Goal: Task Accomplishment & Management: Use online tool/utility

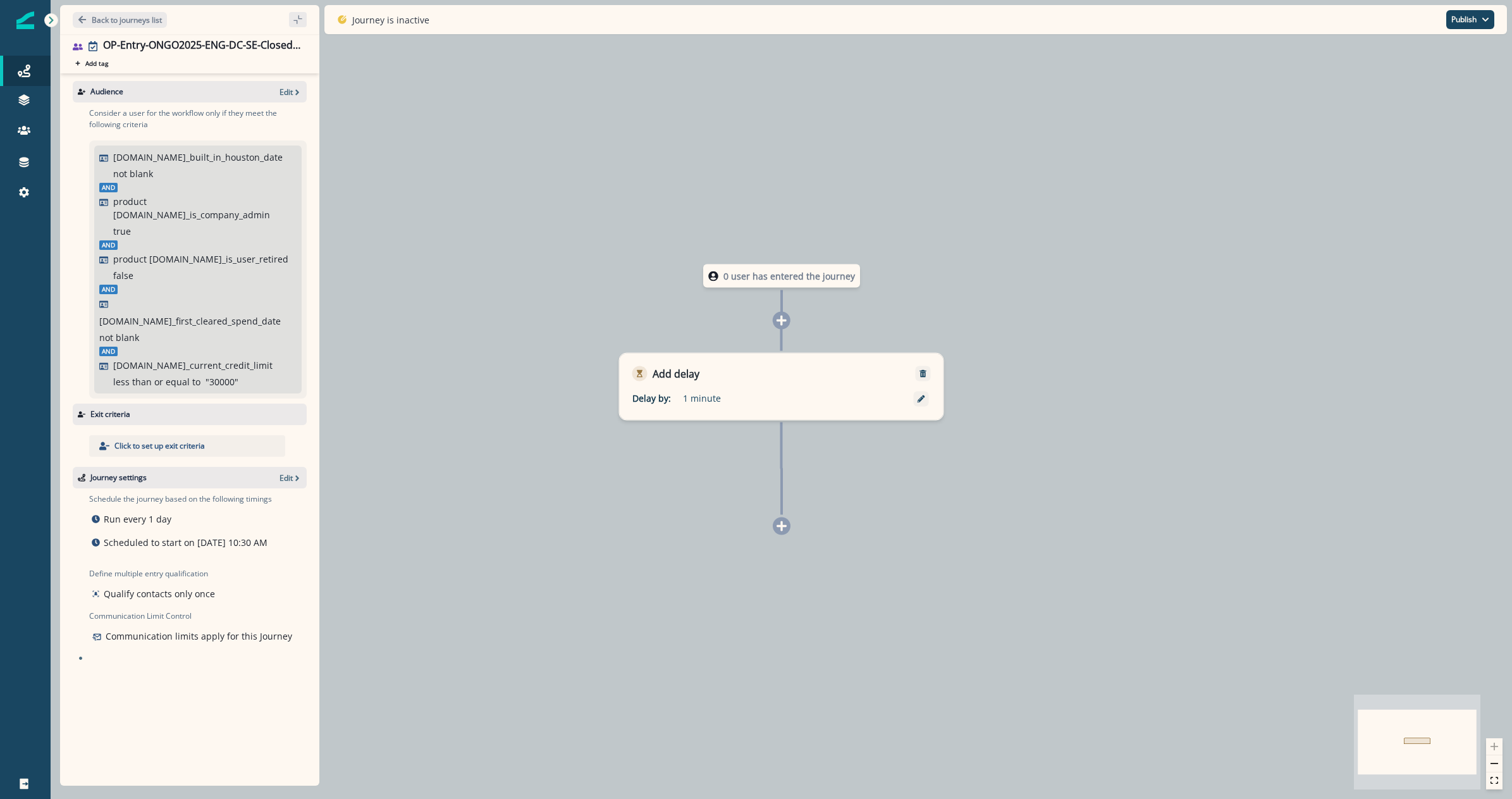
click at [621, 647] on div "0 user has entered the journey Add delay Delay by: 1 minute Delay details incom…" at bounding box center [781, 399] width 1461 height 799
click at [103, 17] on p "Back to journeys list" at bounding box center [127, 19] width 70 height 10
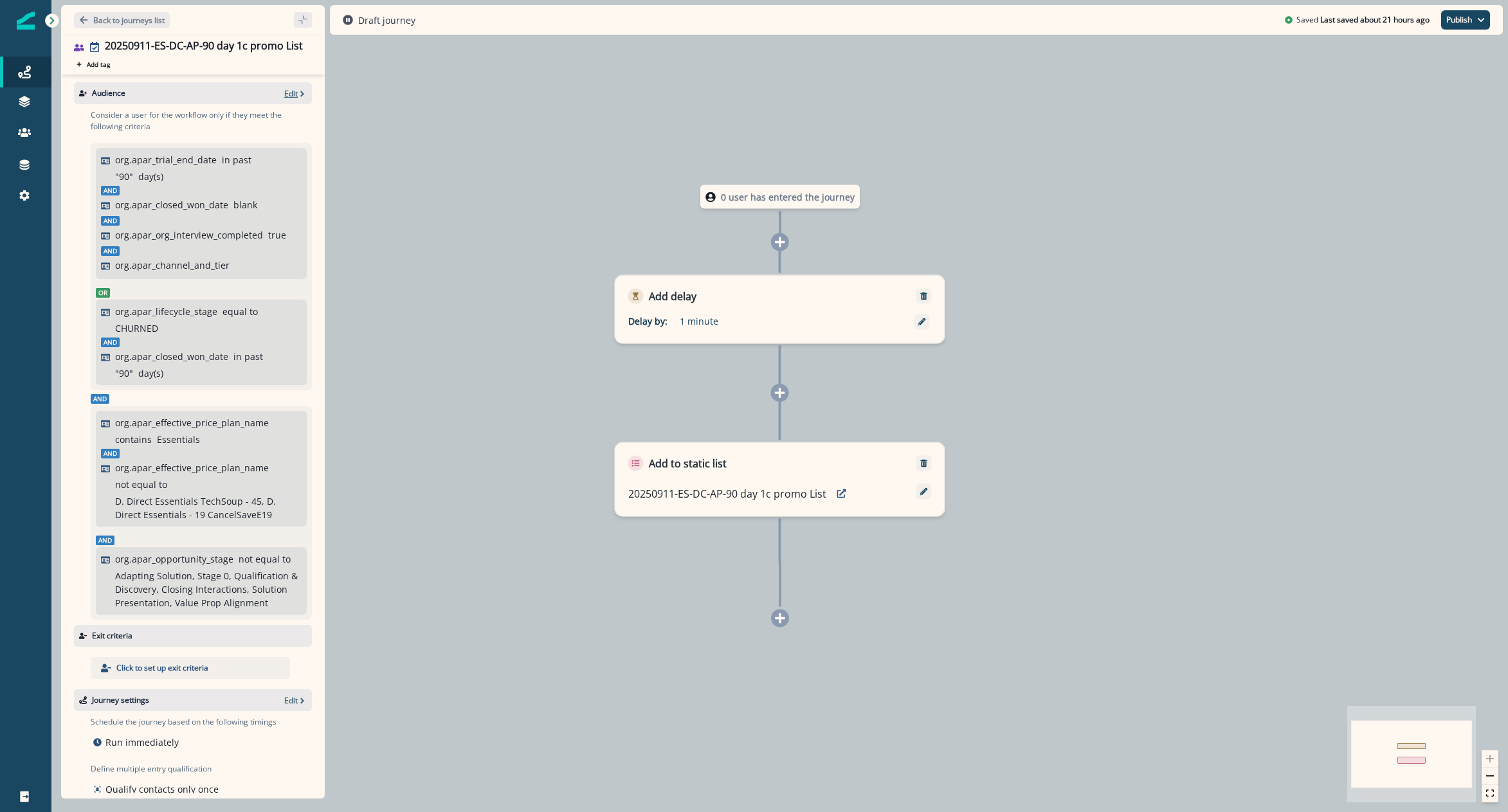
click at [298, 97] on icon "button" at bounding box center [302, 93] width 9 height 9
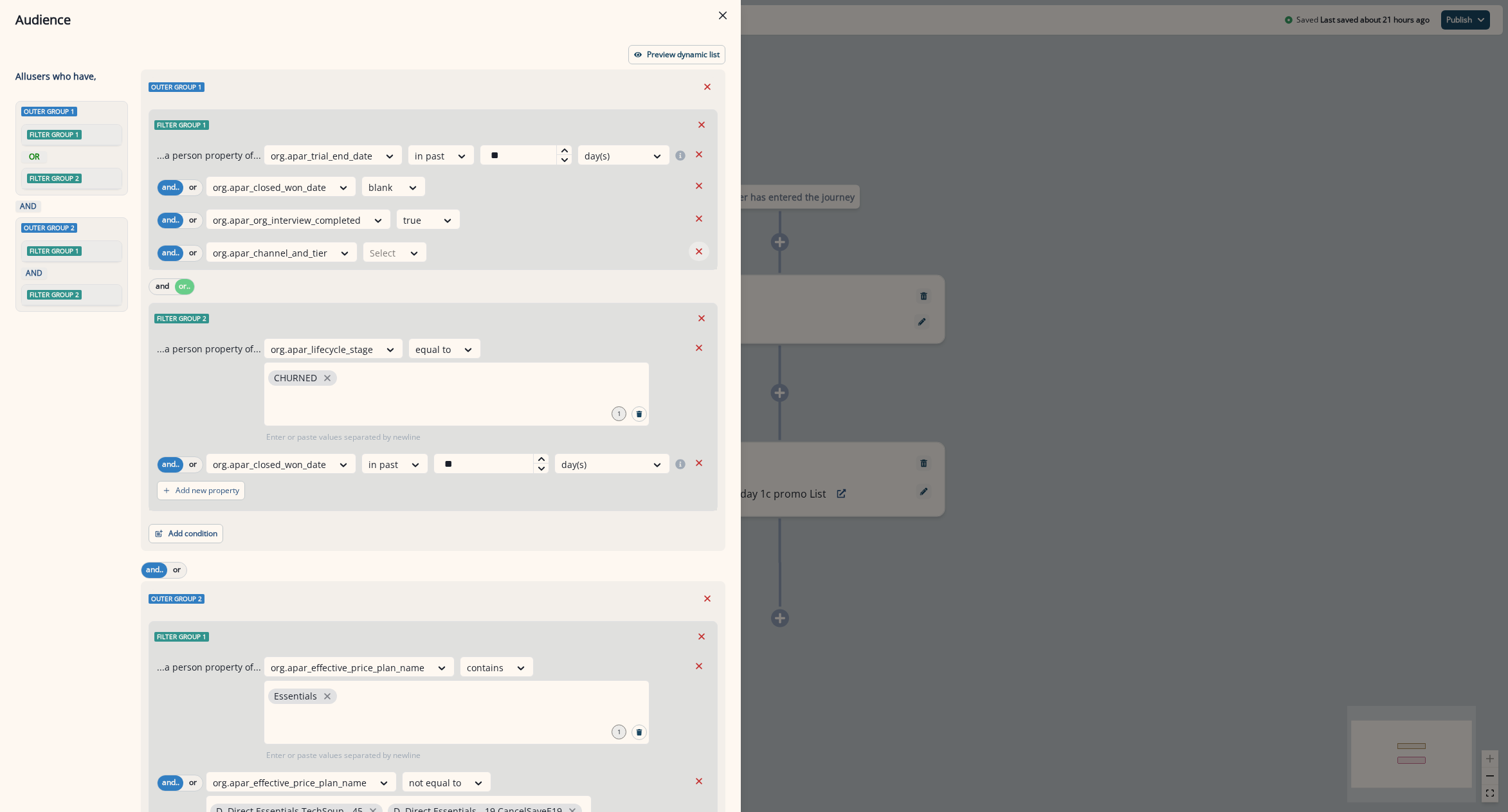
click at [693, 253] on icon "Remove" at bounding box center [699, 251] width 11 height 11
click at [194, 533] on button "Add condition" at bounding box center [185, 530] width 75 height 19
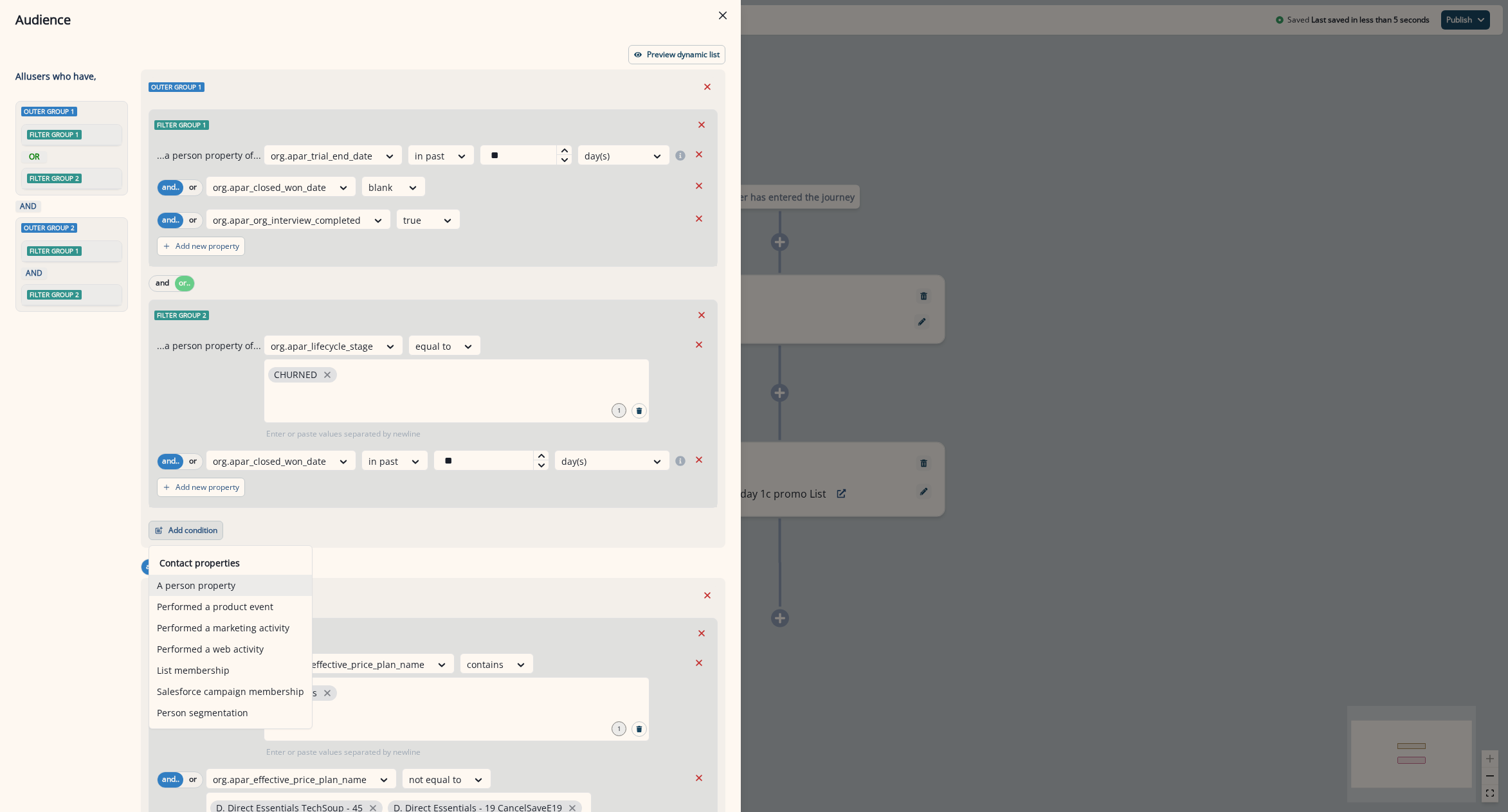
click at [224, 589] on button "A person property" at bounding box center [230, 585] width 163 height 21
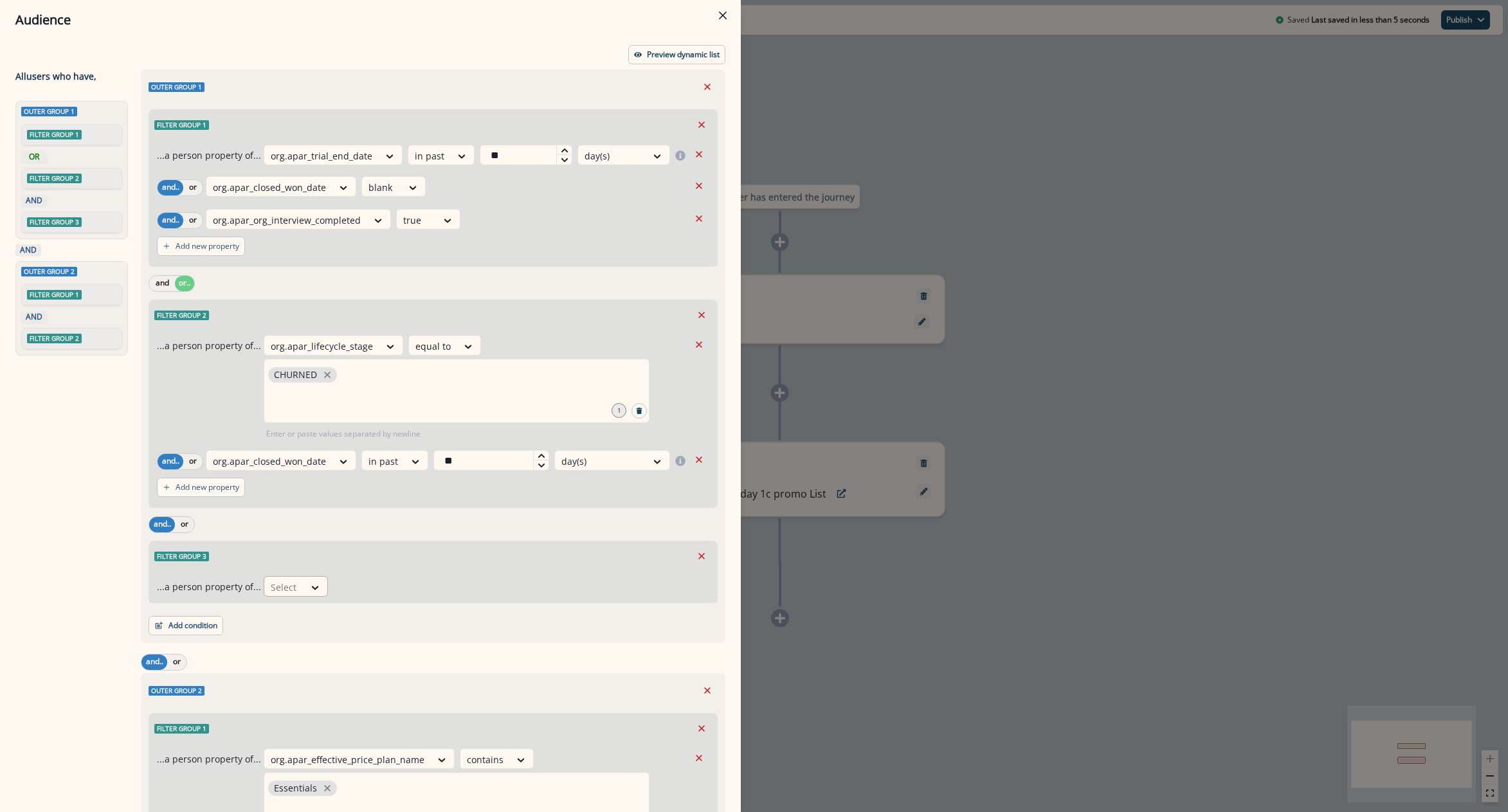
click at [292, 591] on div at bounding box center [283, 587] width 27 height 16
click at [698, 555] on icon "Remove" at bounding box center [701, 556] width 6 height 6
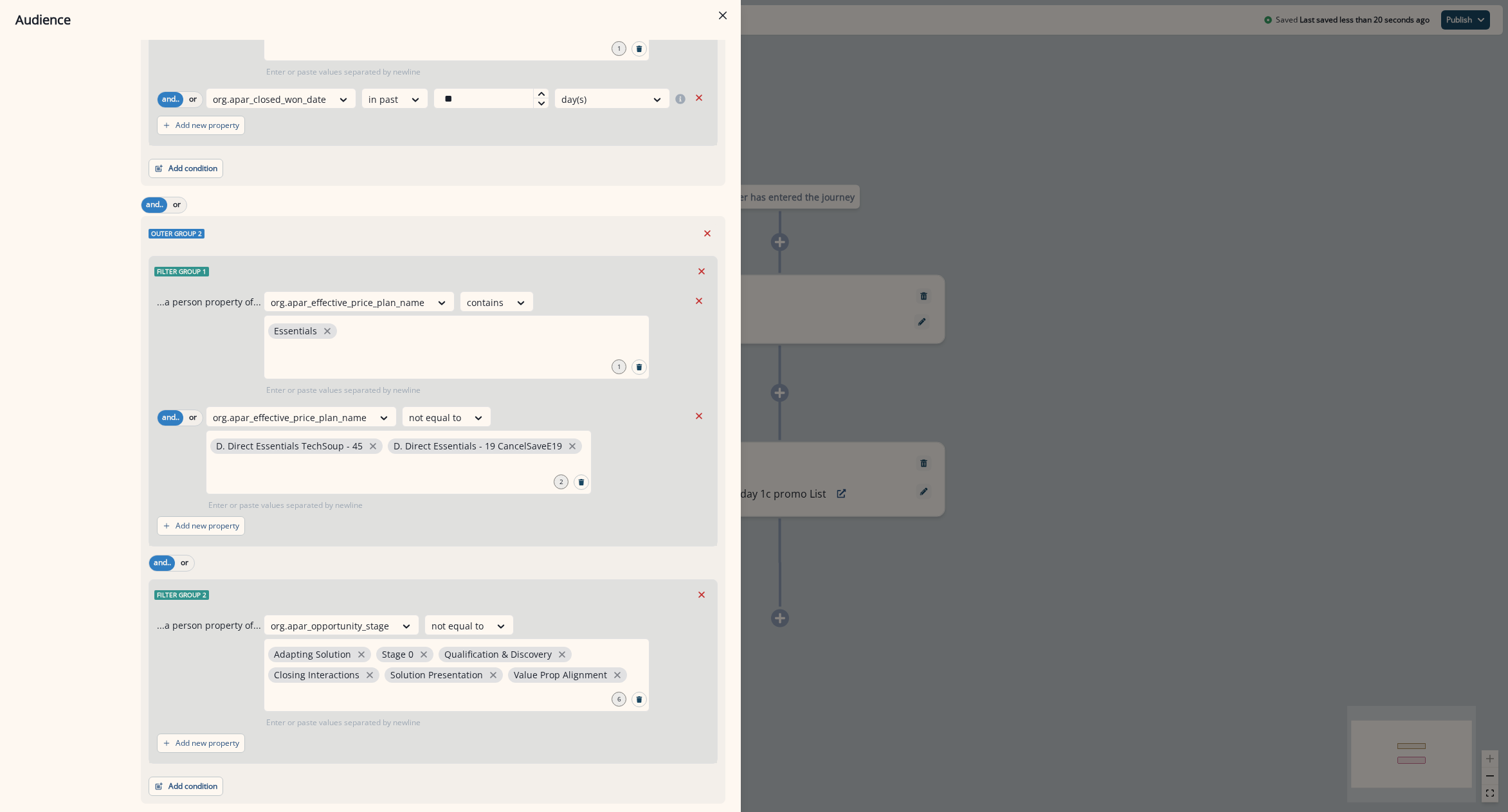
scroll to position [398, 0]
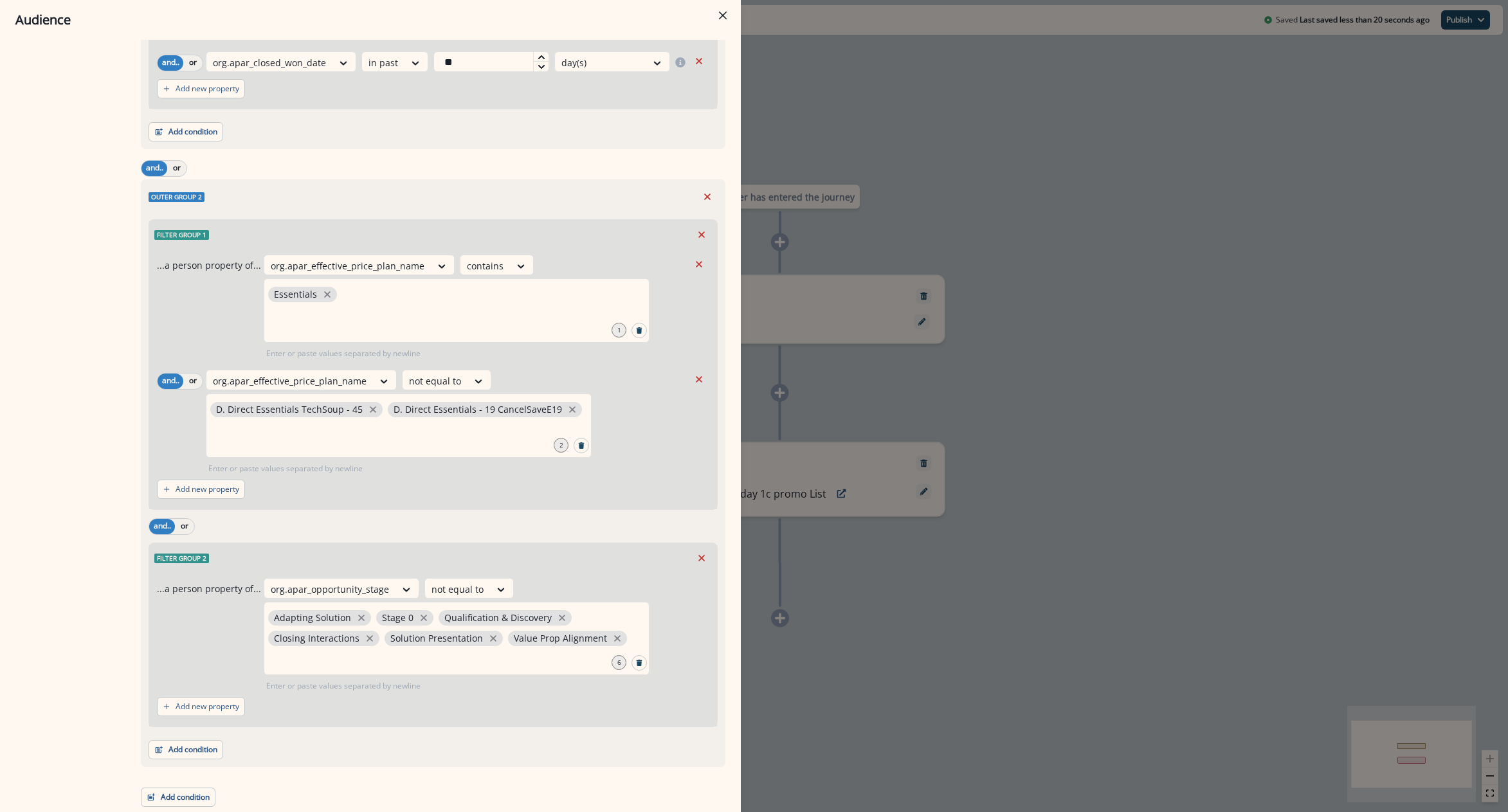
click at [356, 194] on div "Outer group 2" at bounding box center [432, 197] width 569 height 19
drag, startPoint x: 356, startPoint y: 194, endPoint x: 348, endPoint y: 207, distance: 15.3
click at [348, 207] on div "Outer group 2 Filter group 1 ...a person property of... org.apar_effective_pric…" at bounding box center [433, 474] width 585 height 588
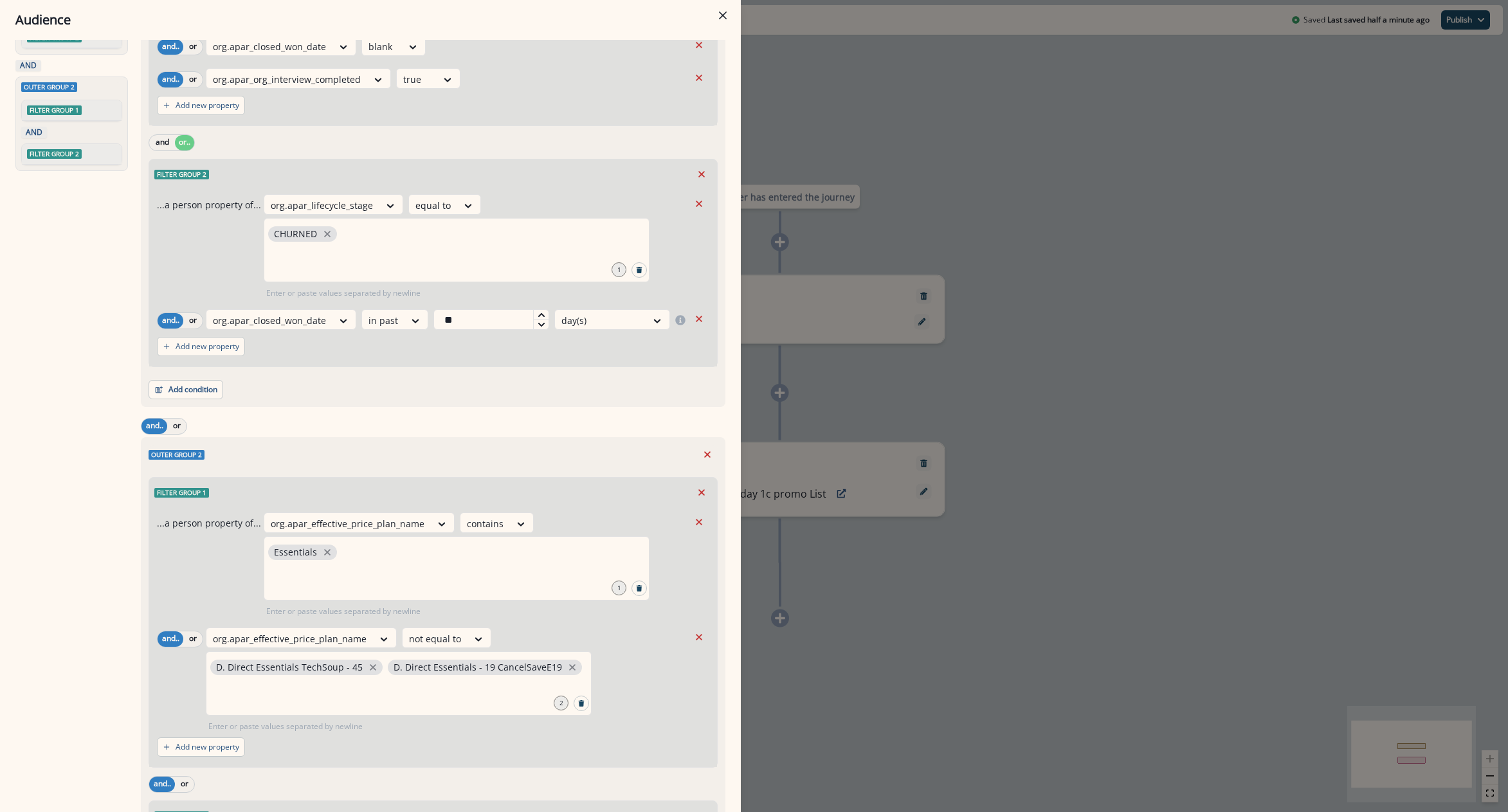
scroll to position [13, 0]
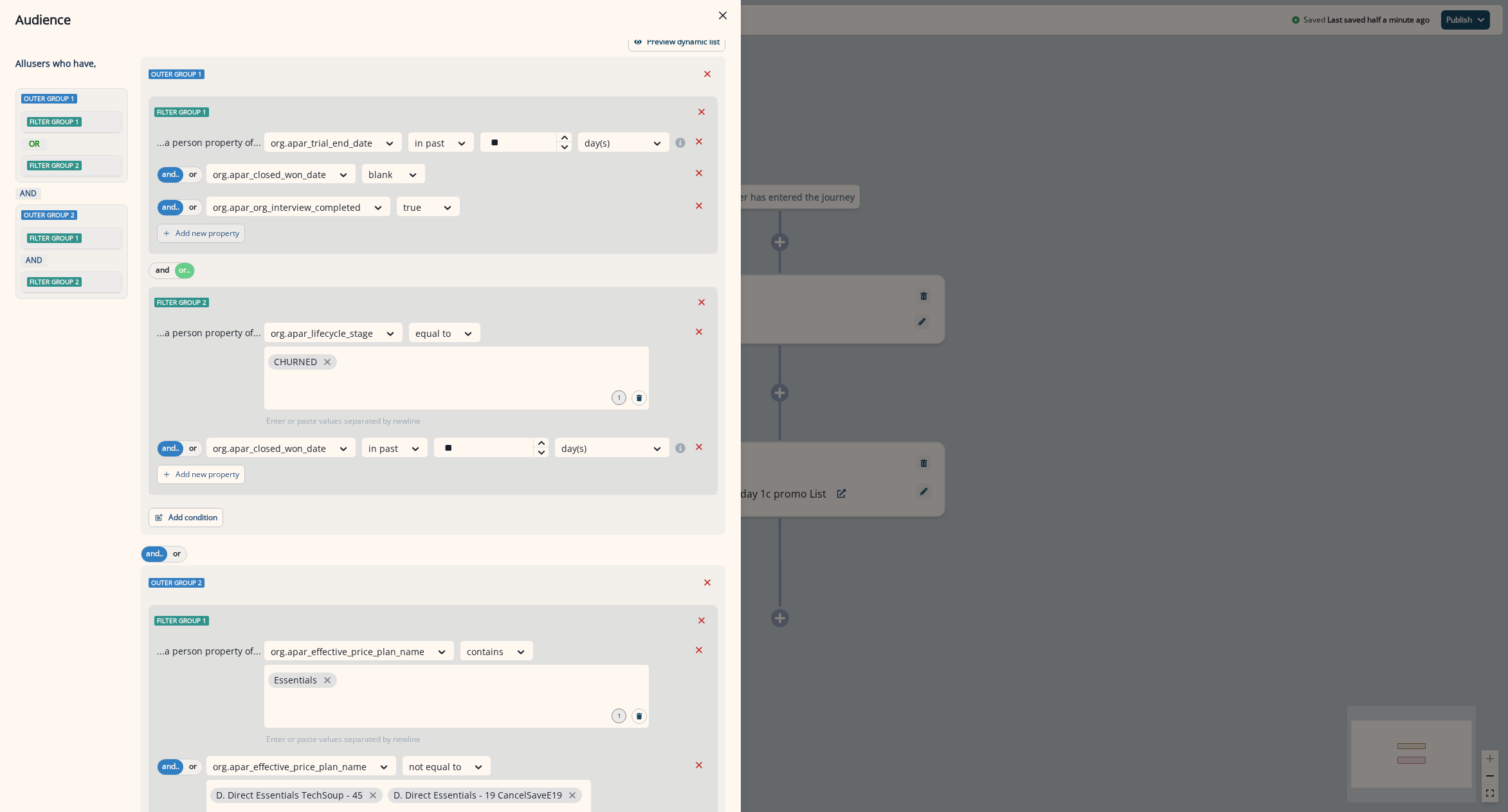
click at [209, 239] on button "Add new property" at bounding box center [201, 233] width 88 height 19
click at [242, 244] on div "Select" at bounding box center [226, 240] width 40 height 21
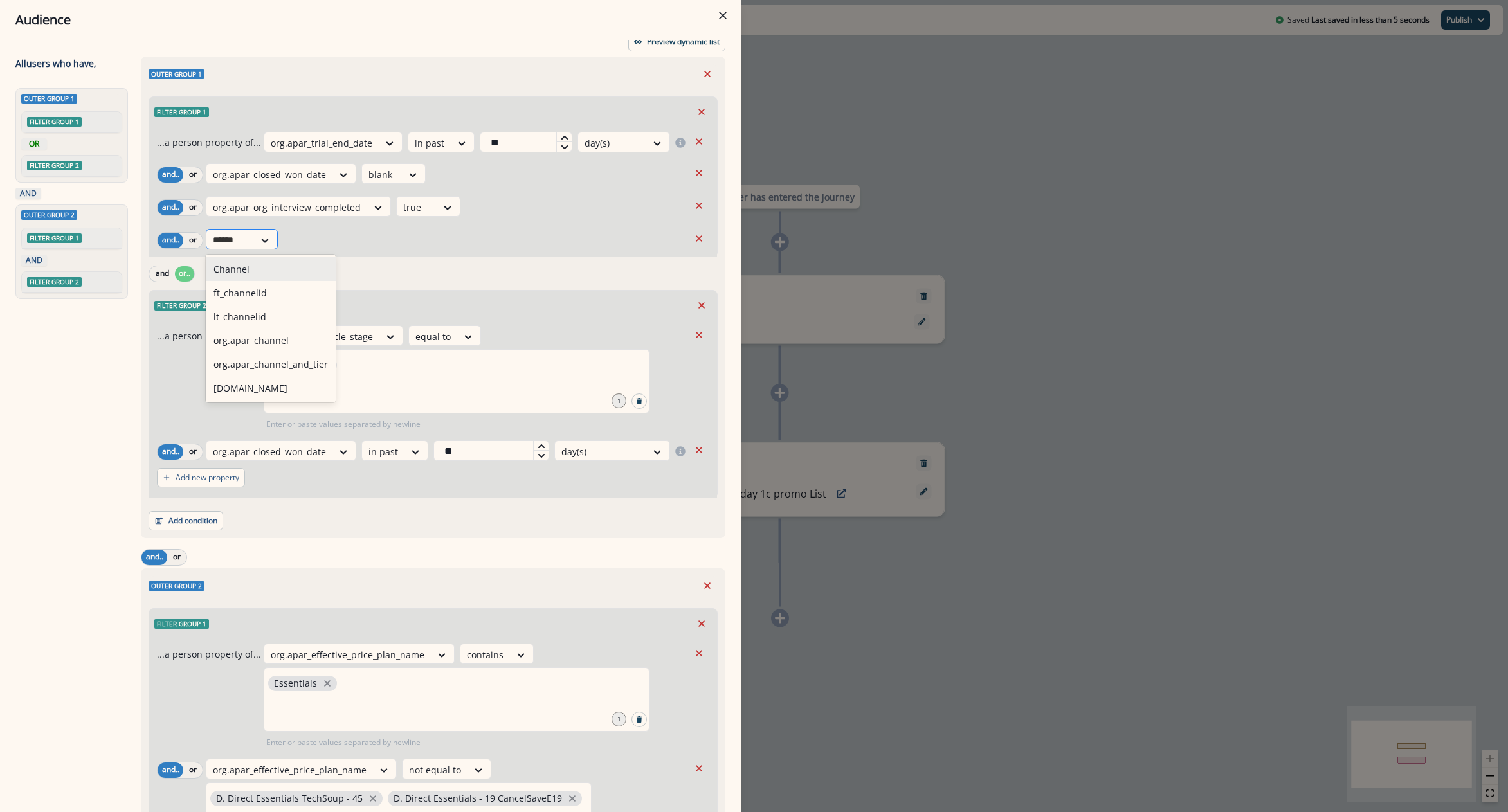
type input "*******"
click at [273, 354] on div "org.apar_channel_and_tier" at bounding box center [271, 363] width 130 height 23
click at [408, 240] on icon at bounding box center [414, 240] width 11 height 13
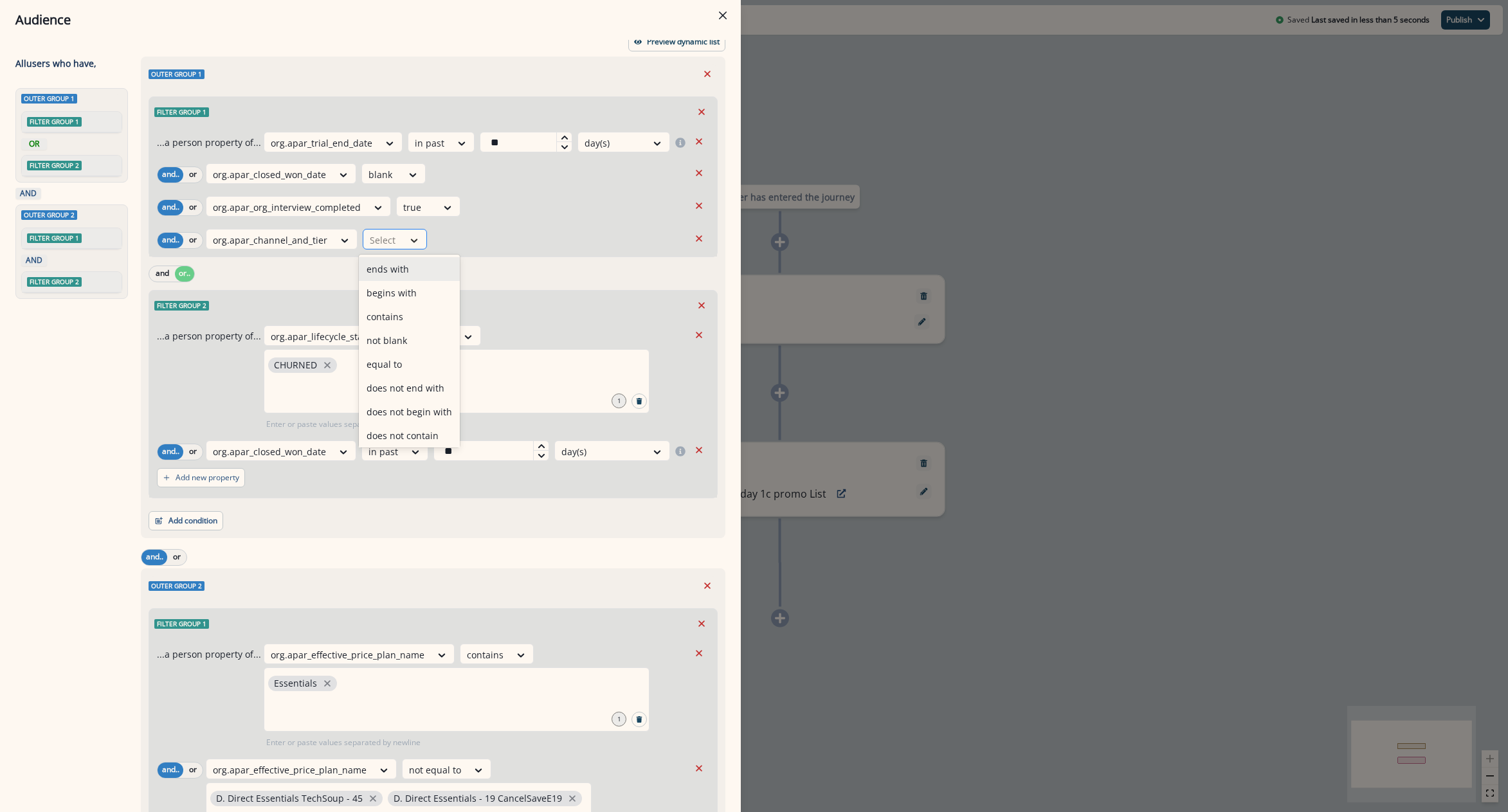
click at [408, 240] on icon at bounding box center [414, 240] width 11 height 13
click at [409, 246] on icon at bounding box center [414, 240] width 11 height 13
click at [409, 300] on div "begins with" at bounding box center [409, 292] width 101 height 23
click at [409, 285] on div "and or.." at bounding box center [432, 274] width 569 height 23
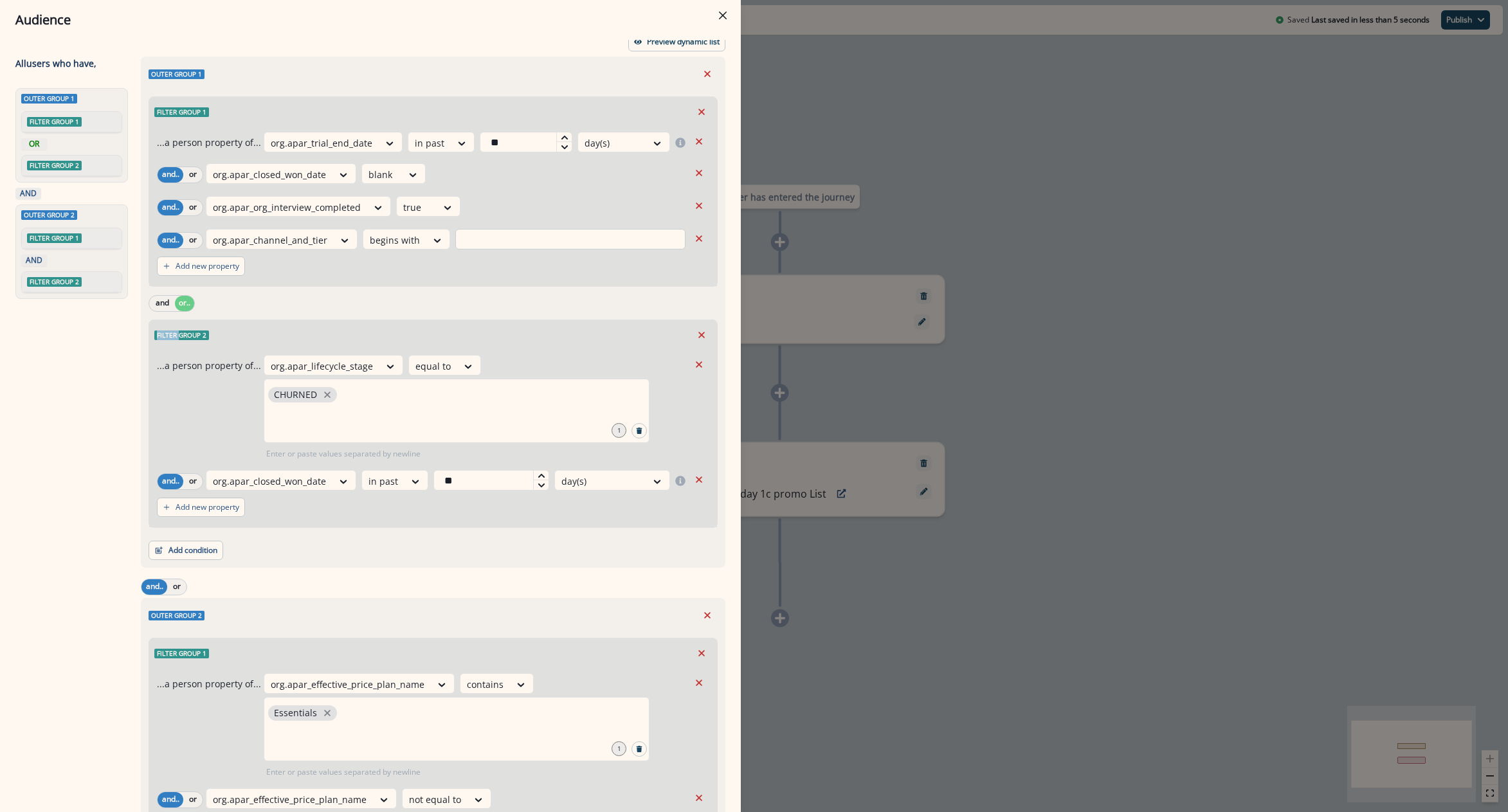
click at [502, 235] on input "text" at bounding box center [570, 239] width 230 height 20
type input "**********"
click at [476, 300] on div "and or.." at bounding box center [432, 304] width 569 height 23
click at [195, 512] on p "Add new property" at bounding box center [207, 507] width 64 height 9
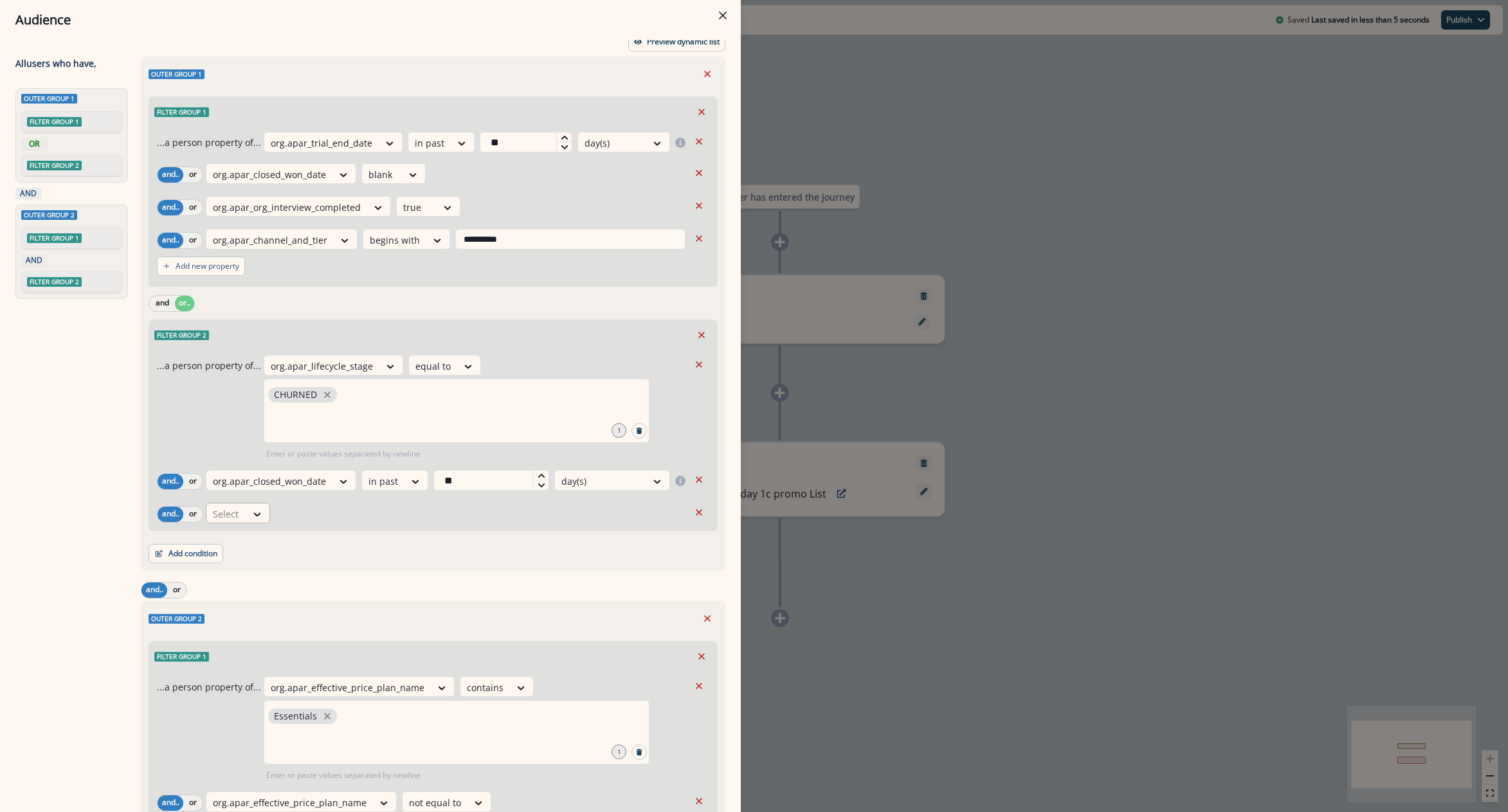
click at [227, 512] on div at bounding box center [226, 514] width 27 height 16
type input "*******"
click at [309, 645] on div "org.apar_channel_and_tier" at bounding box center [271, 637] width 130 height 23
click at [399, 510] on div "Select" at bounding box center [383, 514] width 40 height 21
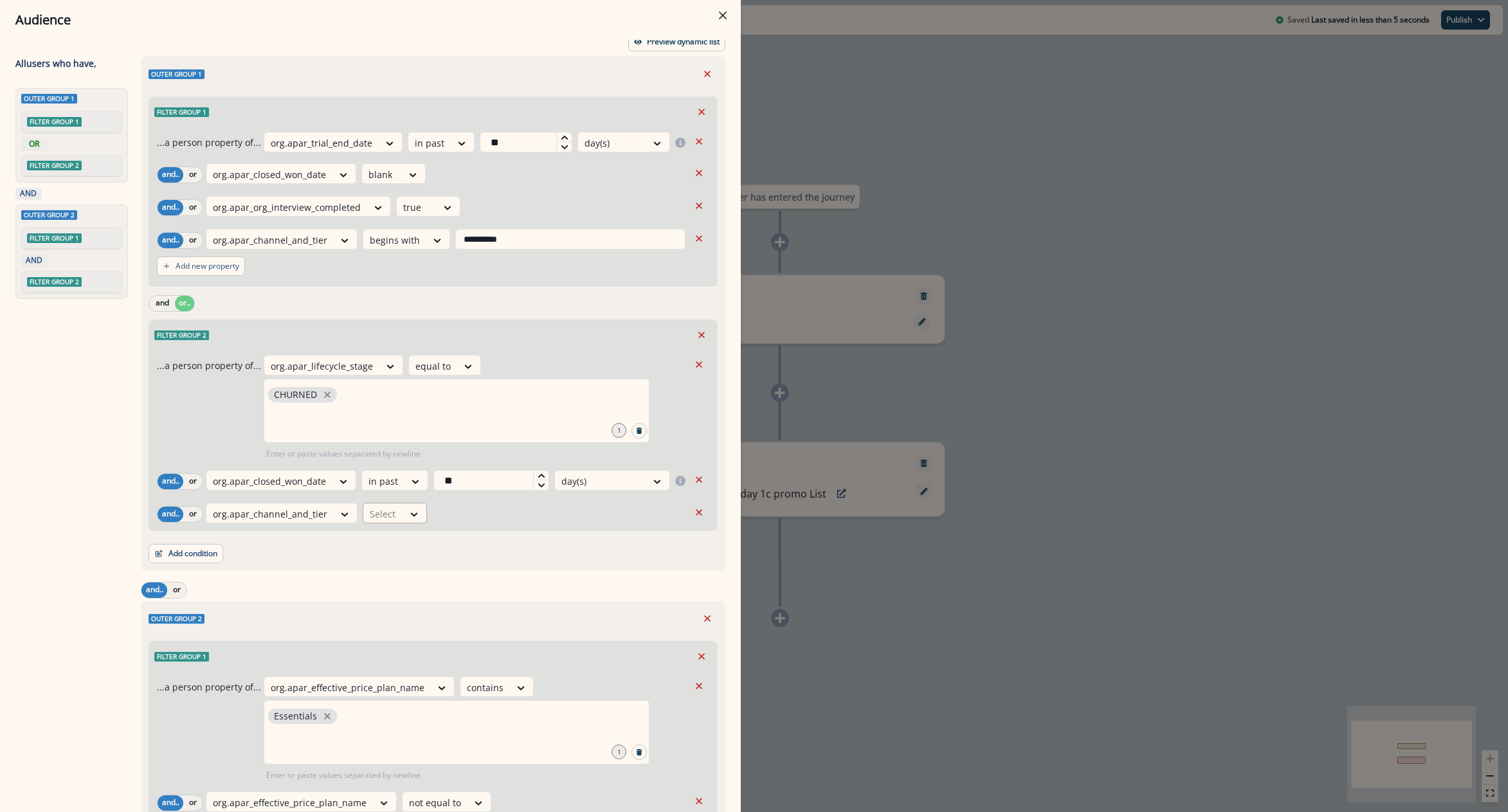
click at [399, 510] on div "Select" at bounding box center [383, 514] width 40 height 21
click at [412, 512] on icon at bounding box center [414, 514] width 11 height 13
click at [412, 513] on icon at bounding box center [414, 514] width 7 height 4
click at [412, 568] on div "begins with" at bounding box center [409, 566] width 101 height 23
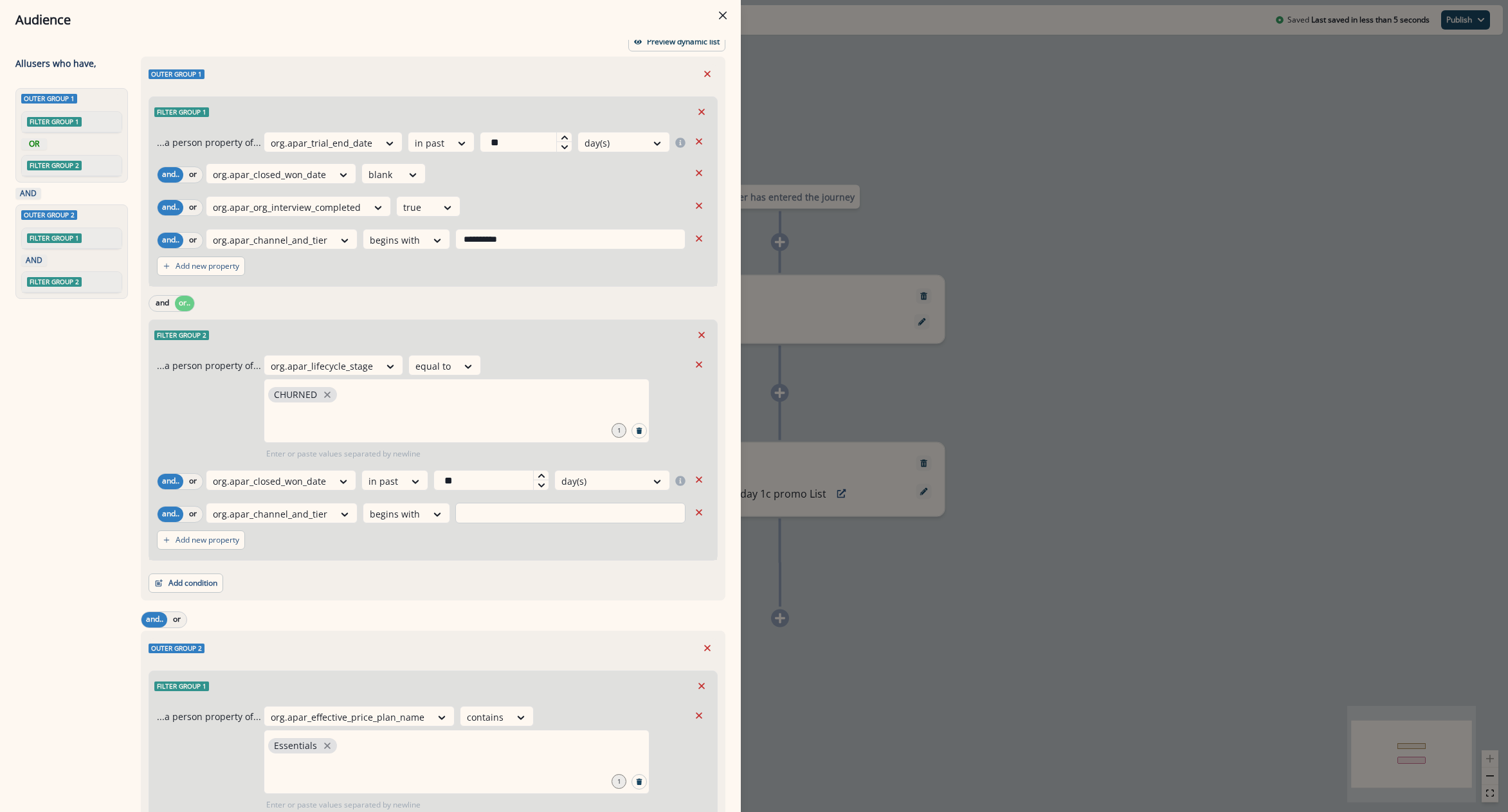
click at [498, 512] on input "text" at bounding box center [570, 512] width 230 height 20
type input "**********"
click at [523, 560] on div "**********" at bounding box center [432, 440] width 569 height 241
click at [86, 548] on div "Outer group 1 Filter group 1 OR Filter group 2 AND Outer group 2 Filter group 1…" at bounding box center [74, 420] width 117 height 664
click at [885, 639] on div "**********" at bounding box center [754, 406] width 1508 height 812
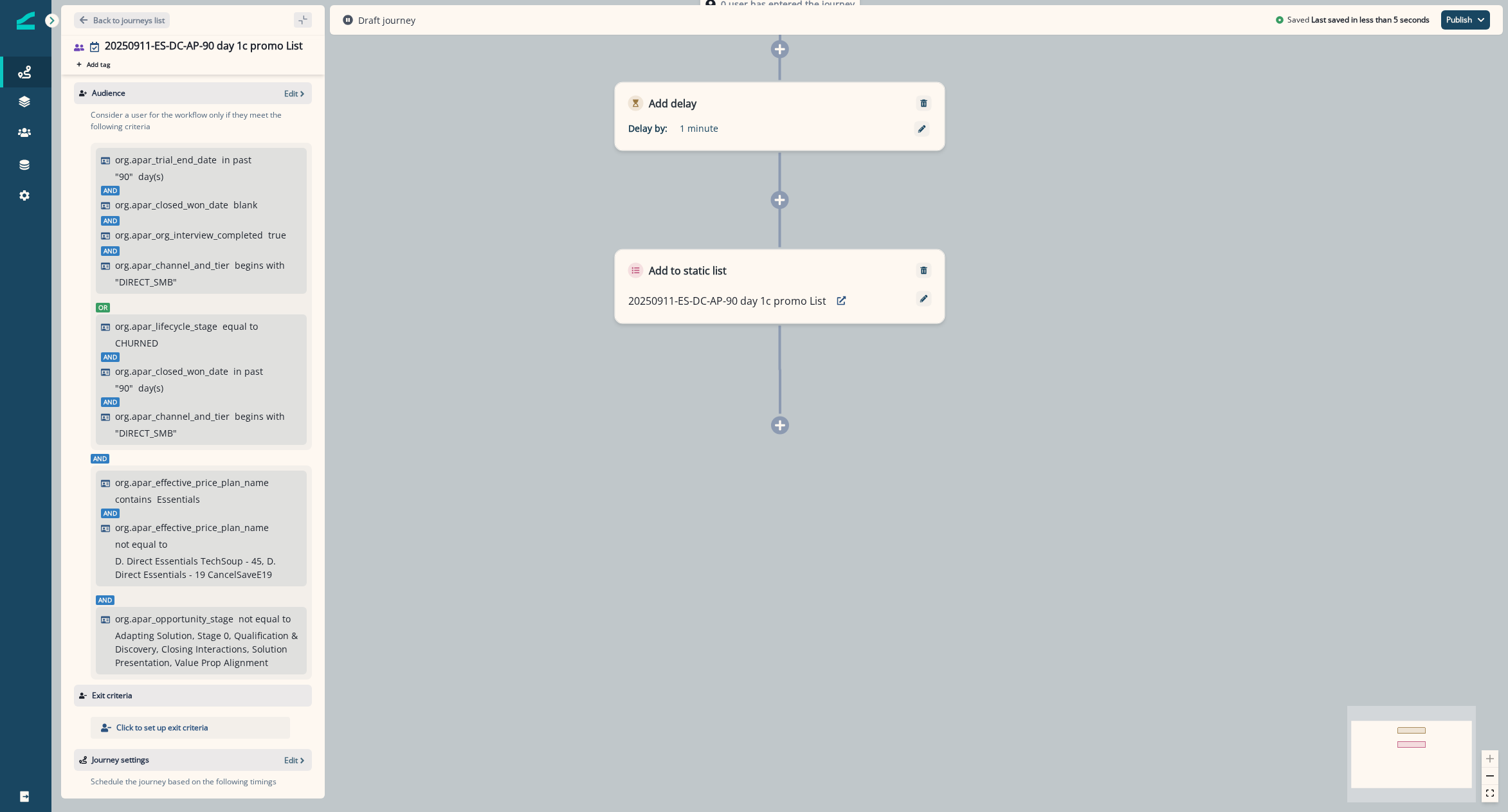
click at [638, 666] on div "0 user has entered the journey Add delay Delay by: 1 minute Delay details incom…" at bounding box center [780, 406] width 1457 height 812
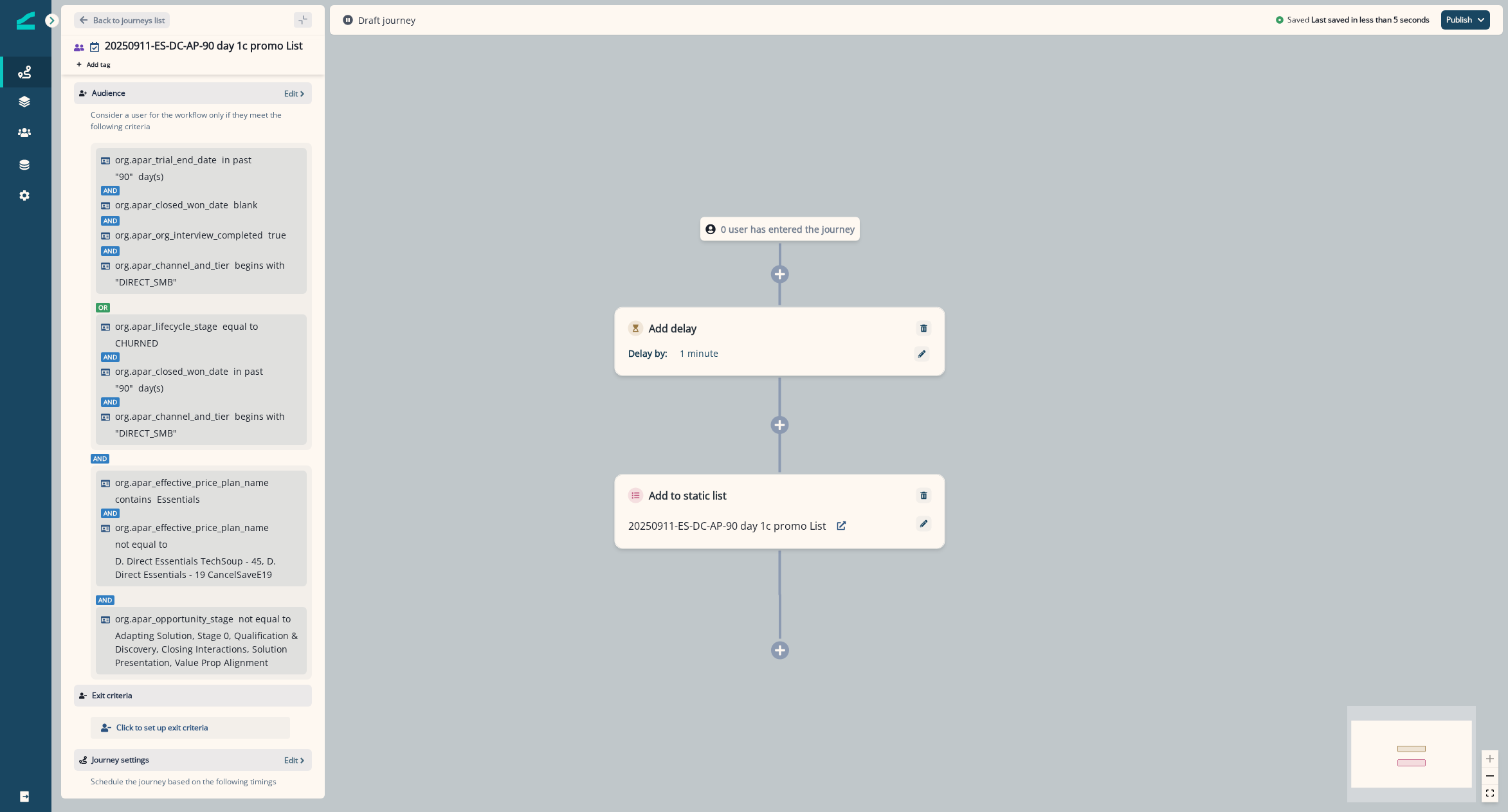
click at [283, 84] on div "Audience Edit" at bounding box center [193, 93] width 238 height 22
click at [284, 89] on p "Edit" at bounding box center [291, 93] width 14 height 11
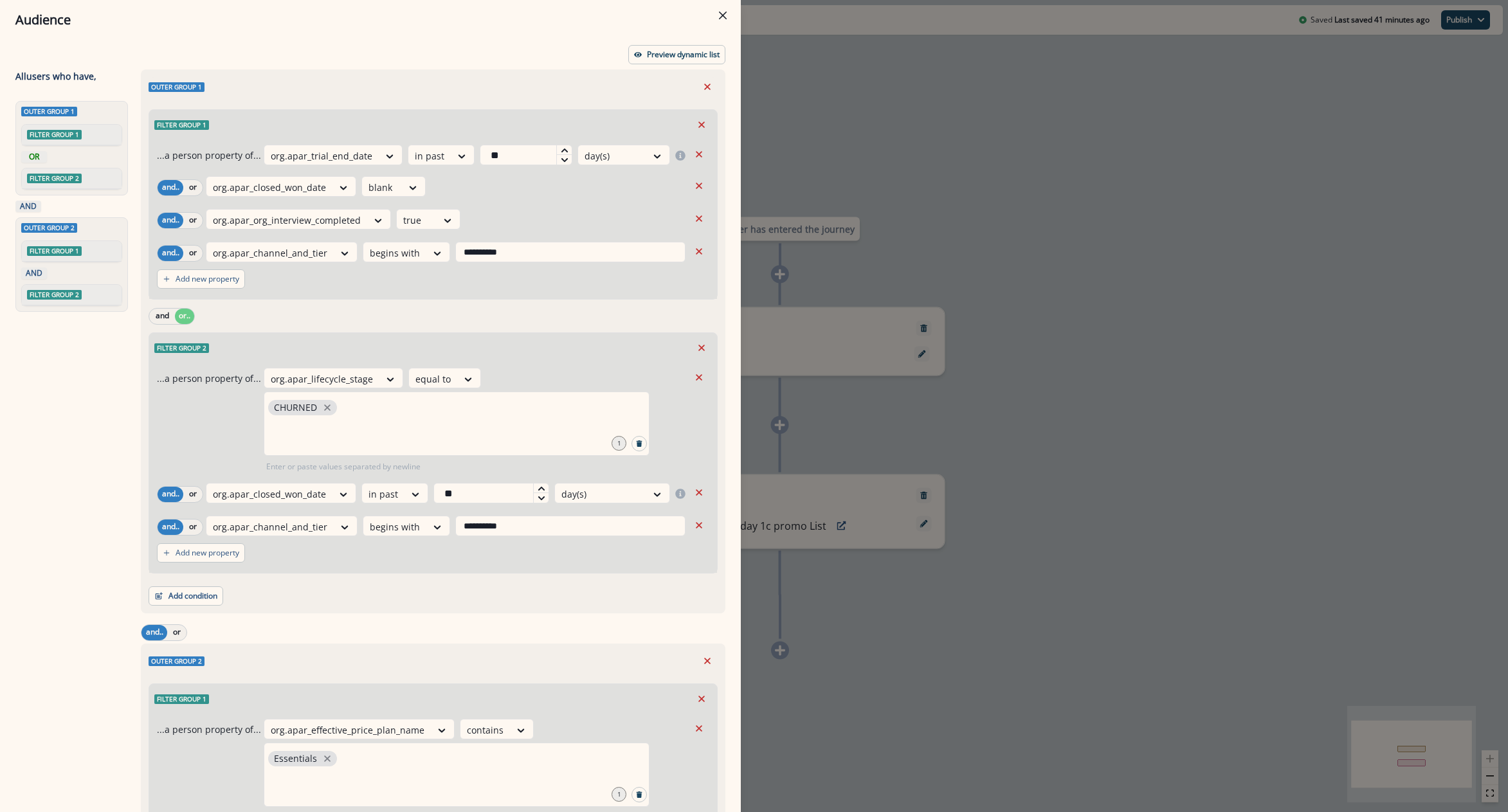
click at [1043, 299] on div "**********" at bounding box center [754, 406] width 1508 height 812
click at [1043, 299] on div "0 user has entered the journey Add delay Delay by: 1 minute Delay details incom…" at bounding box center [780, 406] width 1457 height 812
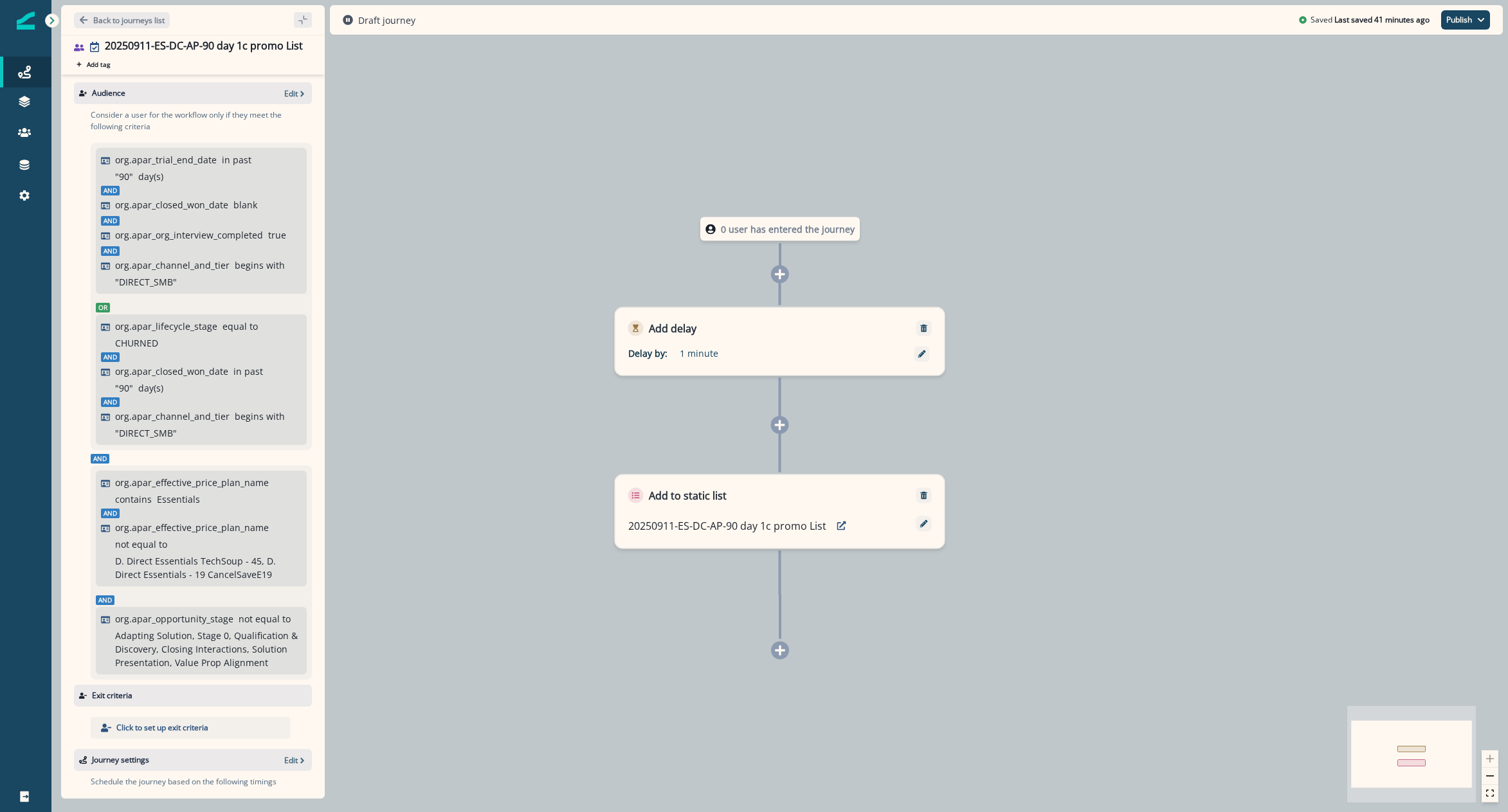
click at [276, 86] on div "Audience Edit" at bounding box center [193, 93] width 238 height 22
click at [298, 91] on icon "button" at bounding box center [302, 93] width 9 height 9
click at [284, 97] on p "Edit" at bounding box center [291, 93] width 14 height 11
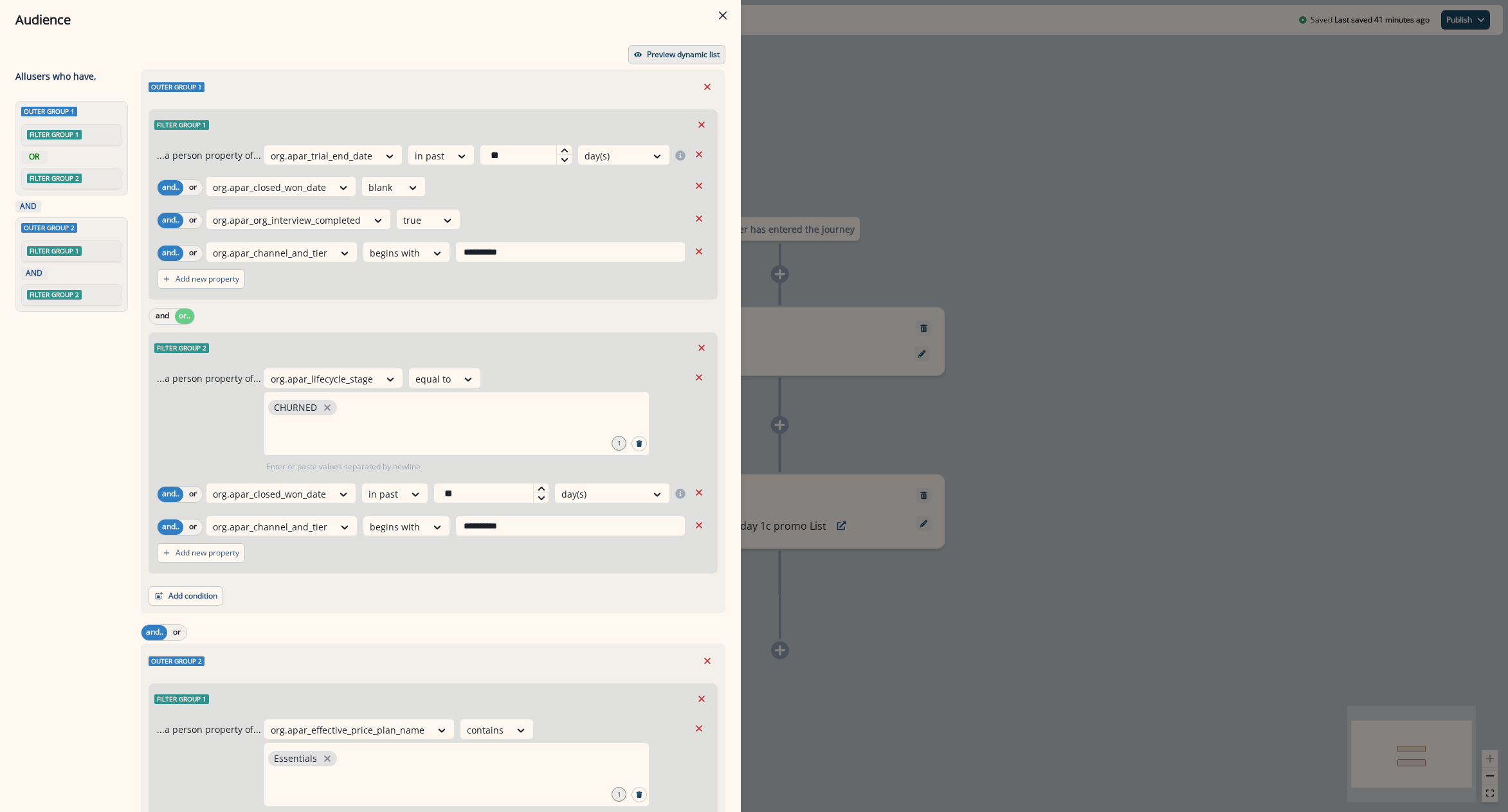
click at [667, 59] on p "Preview dynamic list" at bounding box center [684, 54] width 73 height 9
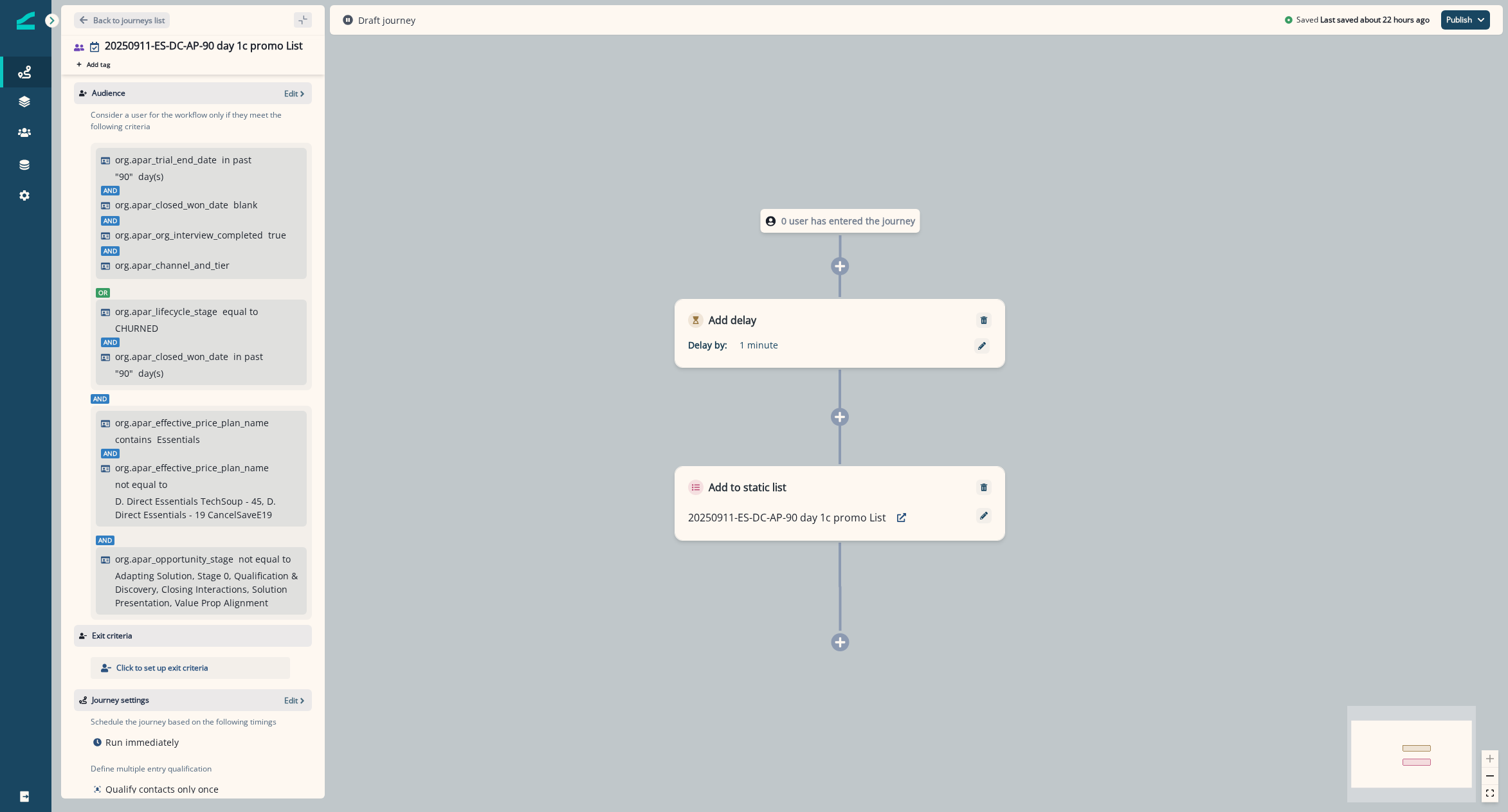
click at [498, 49] on div "0 user has entered the journey Add delay Delay by: 1 minute Delay details incom…" at bounding box center [780, 406] width 1457 height 812
